Goal: Complete application form

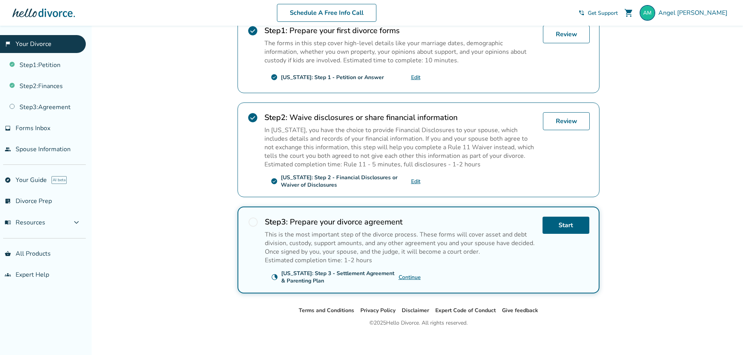
scroll to position [175, 0]
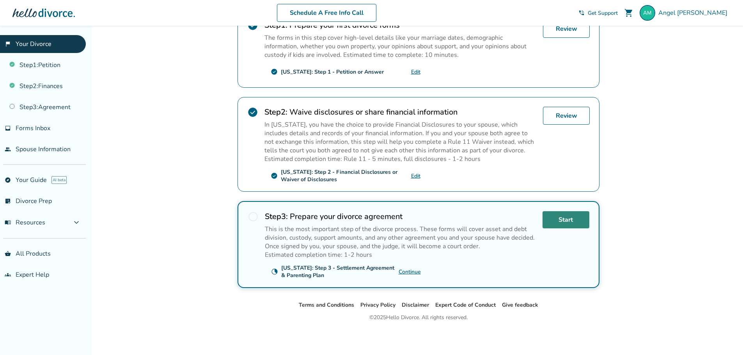
click at [557, 223] on link "Start" at bounding box center [565, 219] width 47 height 17
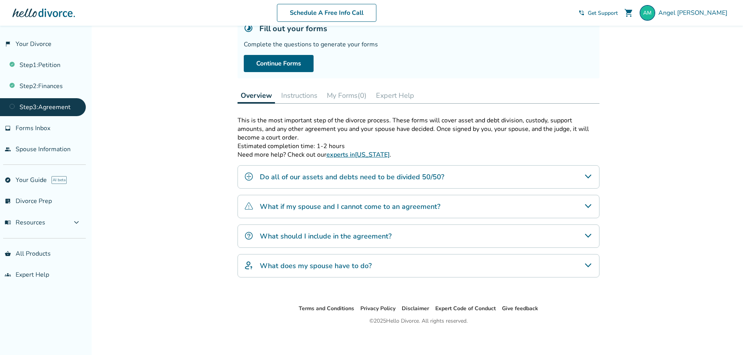
scroll to position [62, 0]
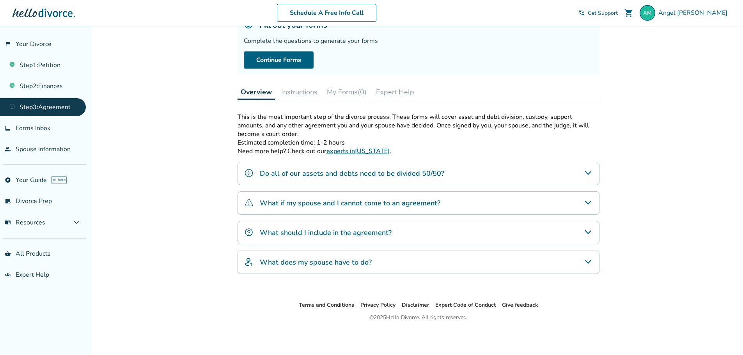
click at [402, 177] on h4 "Do all of our assets and debts need to be divided 50/50?" at bounding box center [352, 173] width 184 height 10
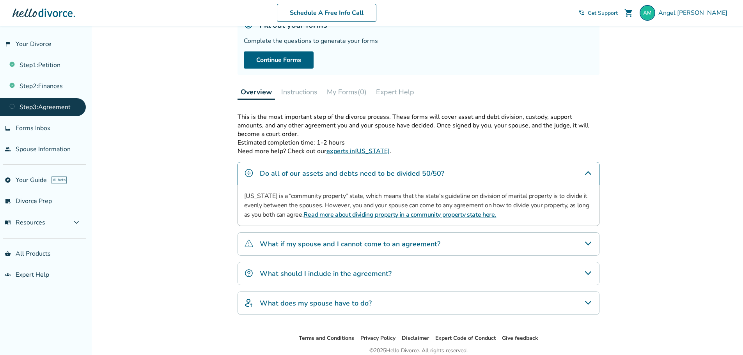
click at [402, 177] on h4 "Do all of our assets and debts need to be divided 50/50?" at bounding box center [352, 173] width 184 height 10
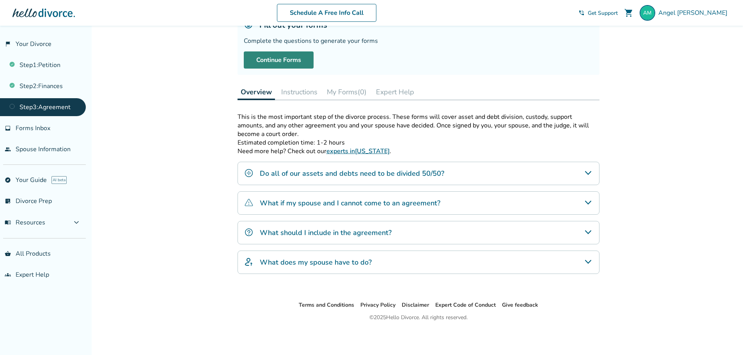
click at [290, 61] on link "Continue Forms" at bounding box center [279, 59] width 70 height 17
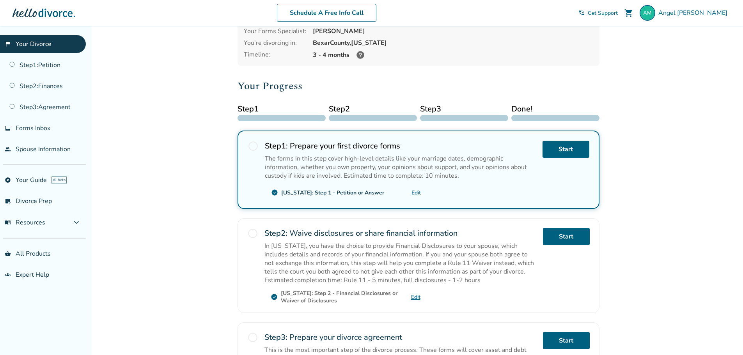
scroll to position [175, 0]
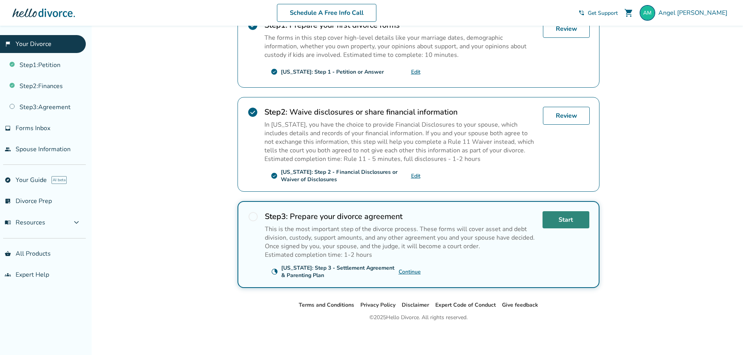
click at [558, 221] on link "Start" at bounding box center [565, 219] width 47 height 17
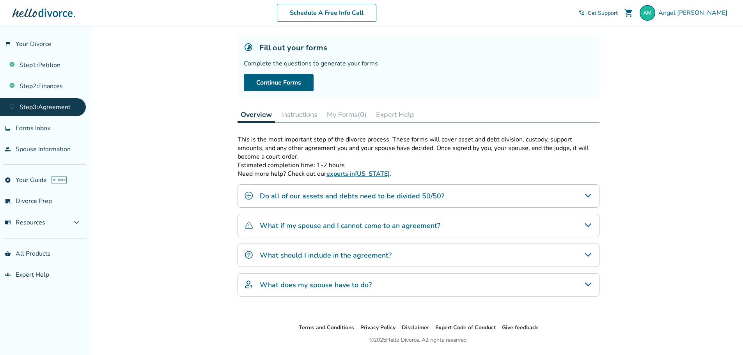
scroll to position [62, 0]
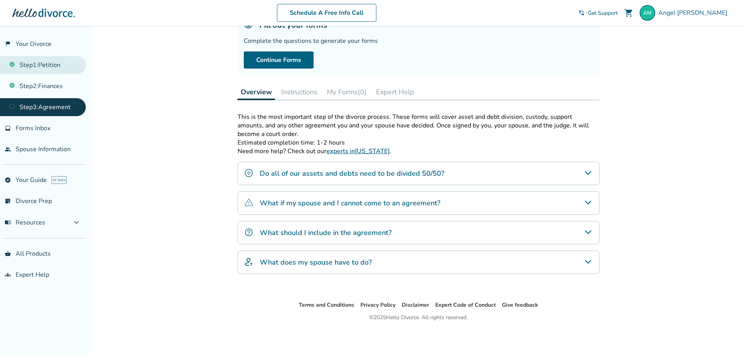
click at [44, 58] on link "Step 1 : Petition" at bounding box center [43, 65] width 86 height 18
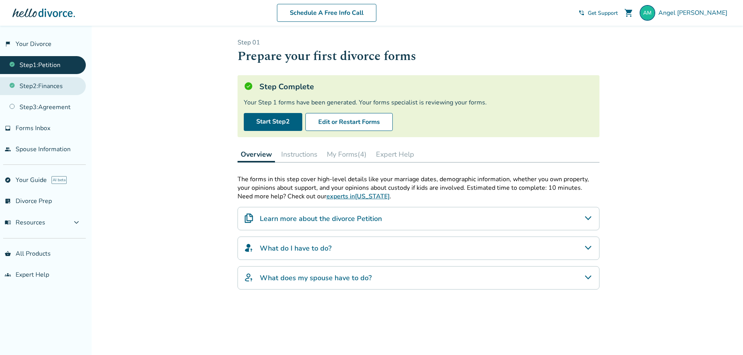
click at [52, 90] on link "Step 2 : Finances" at bounding box center [43, 86] width 86 height 18
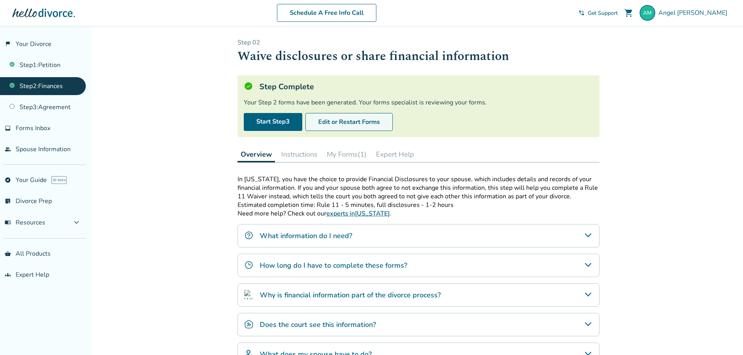
click at [341, 120] on button "Edit or Restart Forms" at bounding box center [348, 122] width 87 height 18
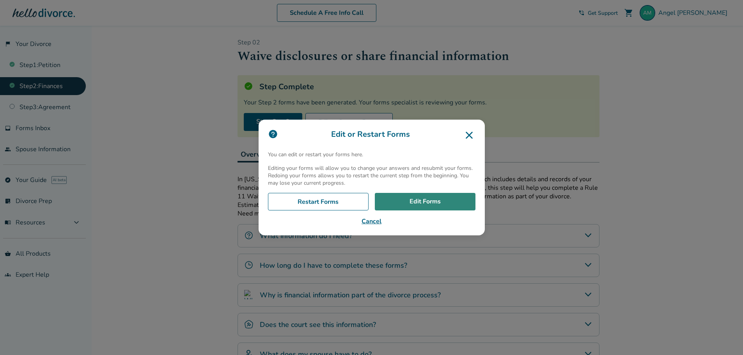
click at [401, 202] on link "Edit Forms" at bounding box center [425, 202] width 101 height 18
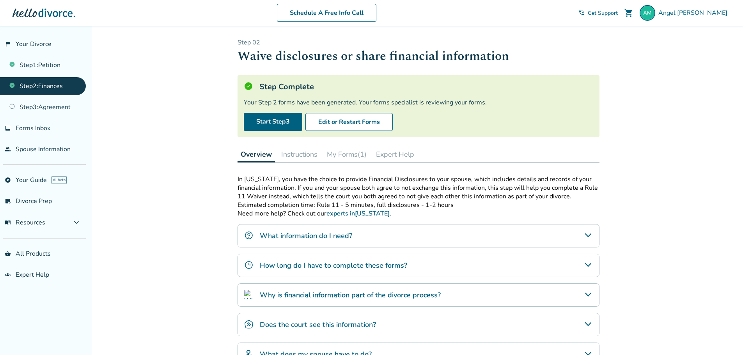
click at [303, 152] on button "Instructions" at bounding box center [299, 155] width 42 height 16
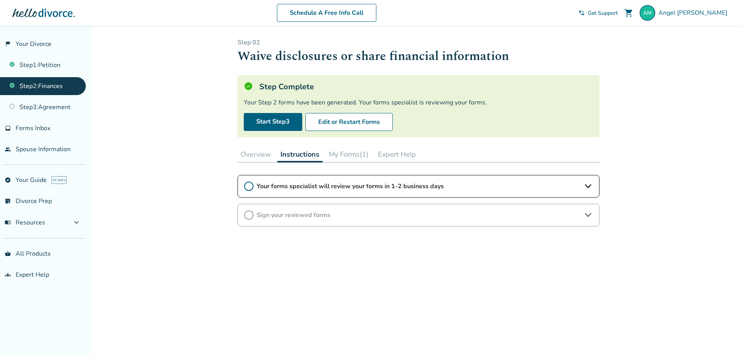
click at [283, 184] on span "Your forms specialist will review your forms in 1-2 business days" at bounding box center [418, 186] width 324 height 9
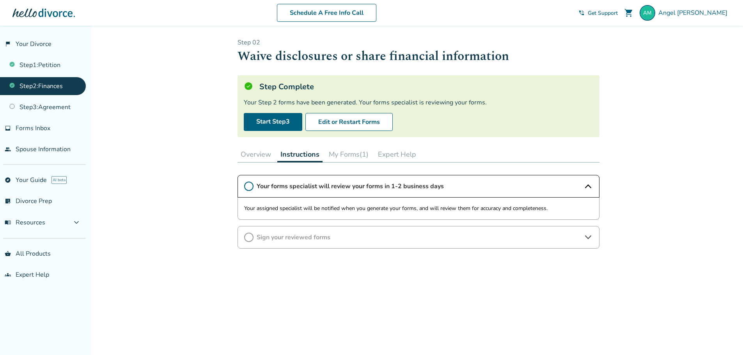
click at [350, 235] on span "Sign your reviewed forms" at bounding box center [418, 237] width 324 height 9
click at [351, 158] on button "My Forms (1)" at bounding box center [348, 155] width 46 height 16
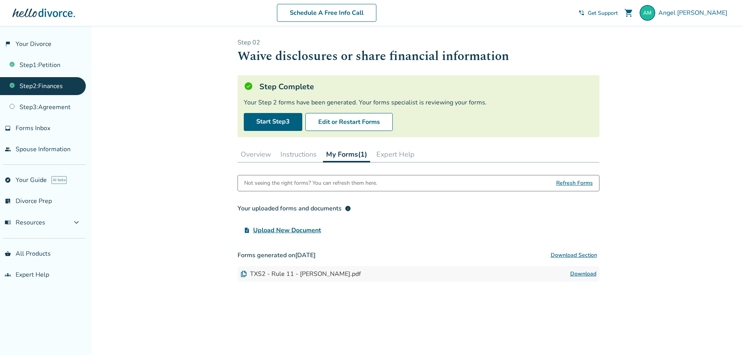
click at [260, 156] on button "Overview" at bounding box center [255, 155] width 37 height 16
